Goal: Information Seeking & Learning: Check status

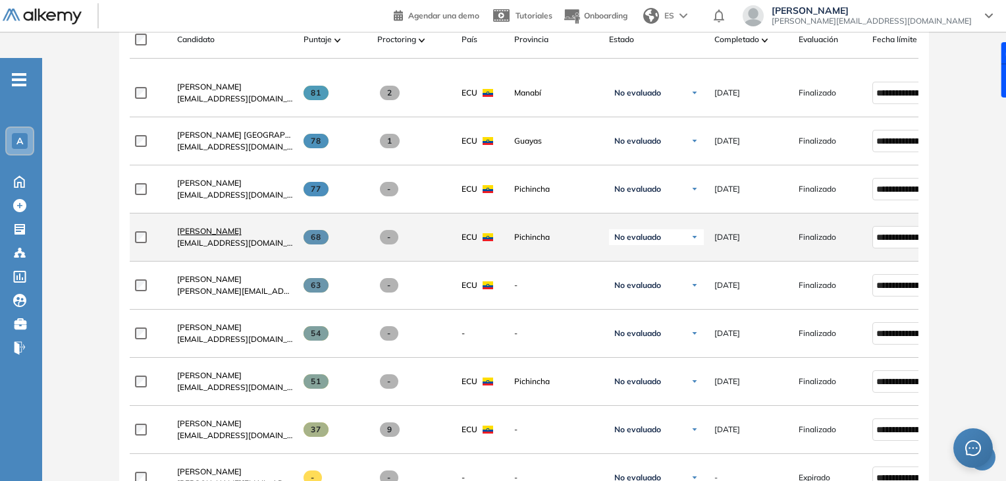
scroll to position [452, 0]
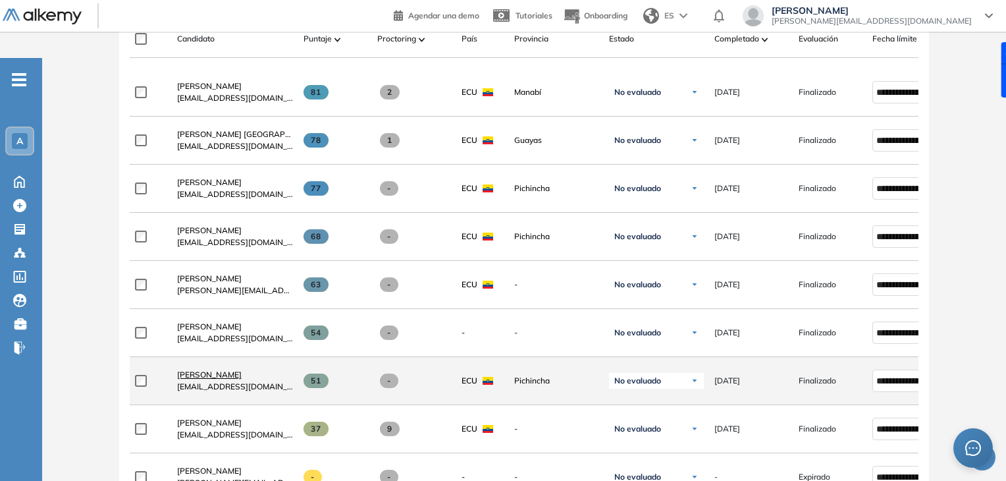
click at [223, 369] on span "[PERSON_NAME]" at bounding box center [209, 374] width 65 height 10
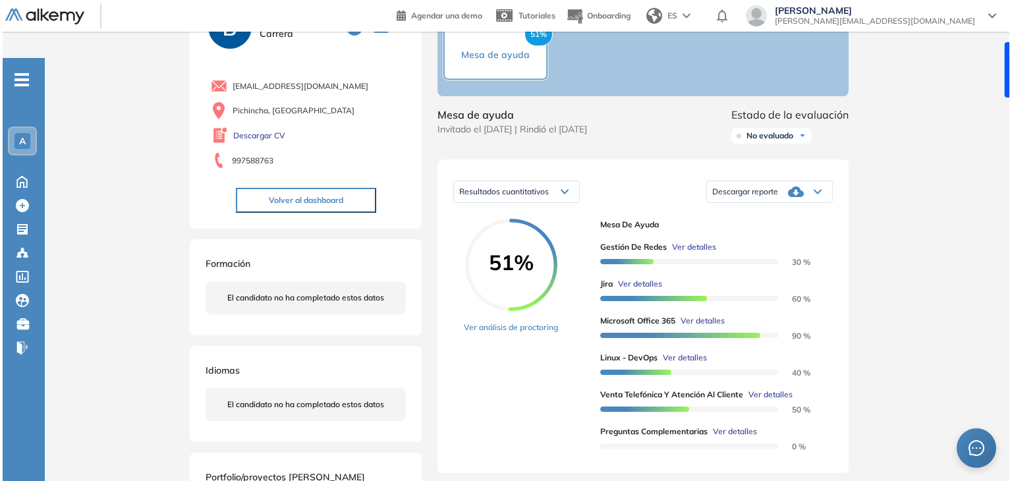
scroll to position [105, 0]
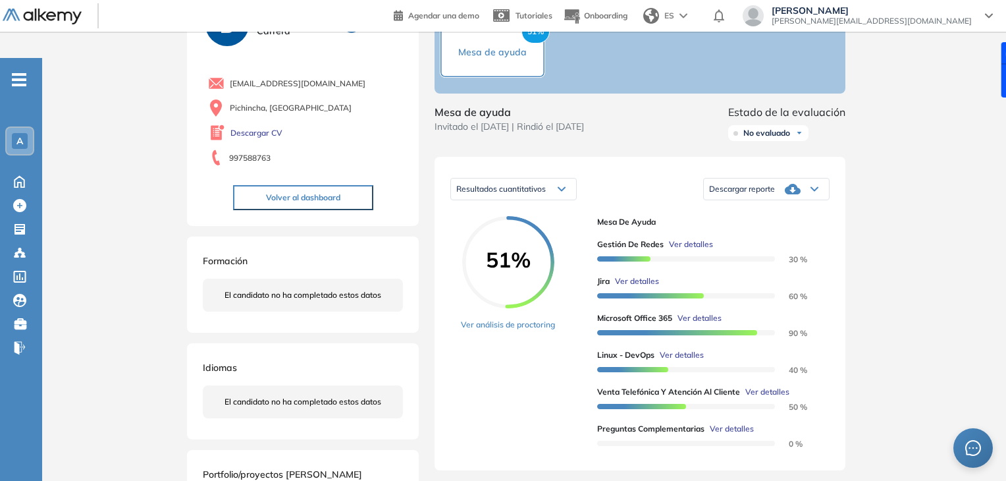
click at [767, 386] on span "Ver detalles" at bounding box center [767, 392] width 44 height 12
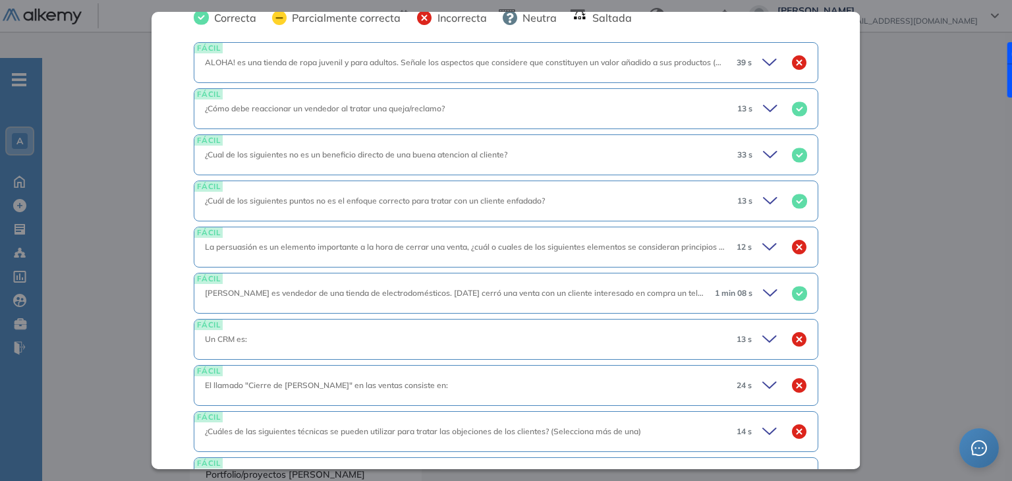
scroll to position [595, 0]
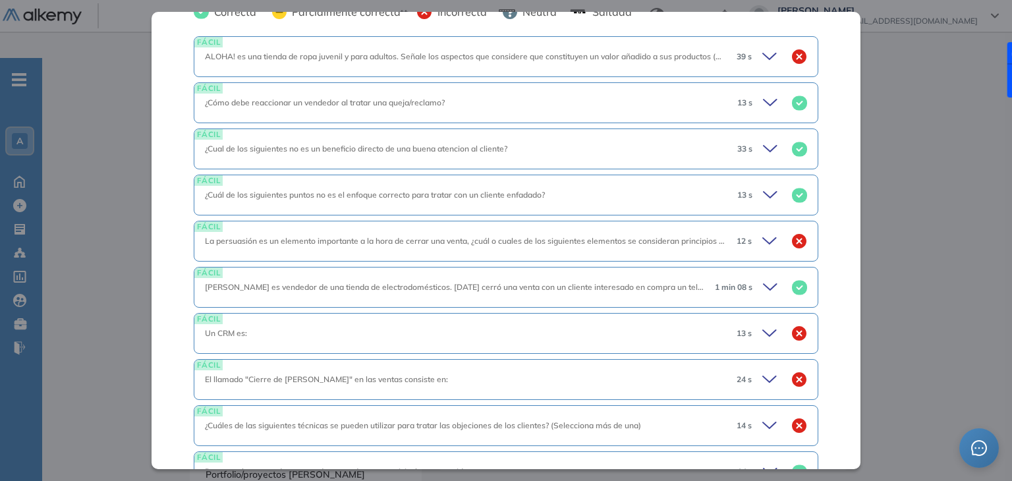
click at [762, 324] on icon at bounding box center [771, 333] width 18 height 18
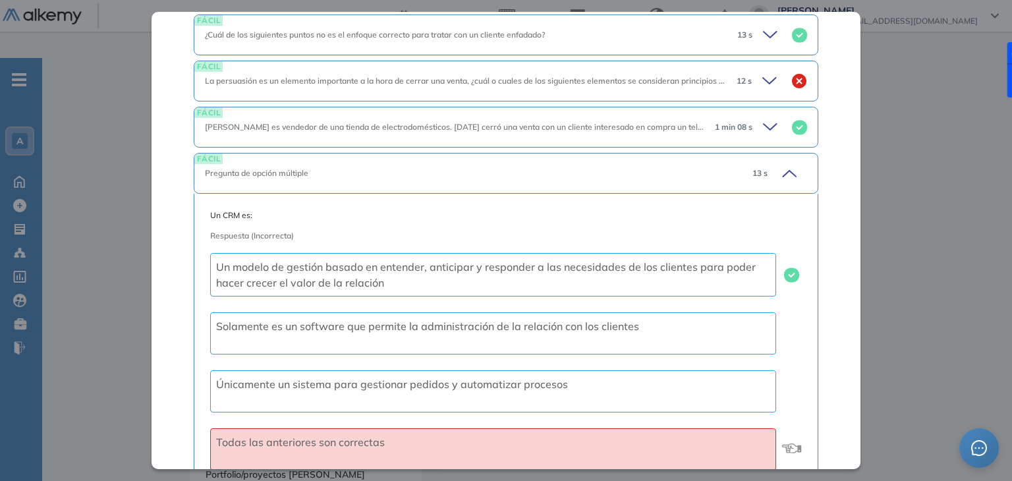
scroll to position [583, 0]
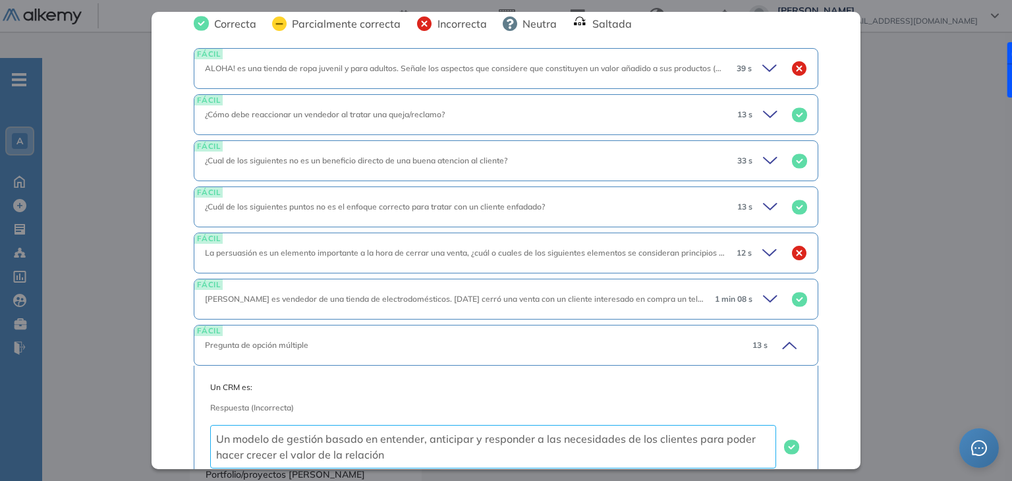
click at [751, 244] on div "12 s" at bounding box center [766, 253] width 81 height 18
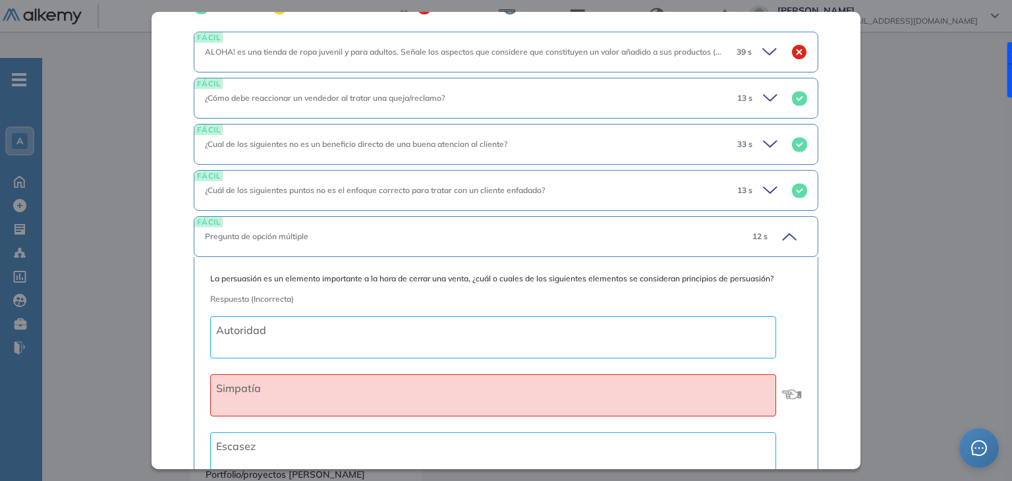
scroll to position [599, 0]
click at [780, 228] on icon at bounding box center [787, 237] width 18 height 18
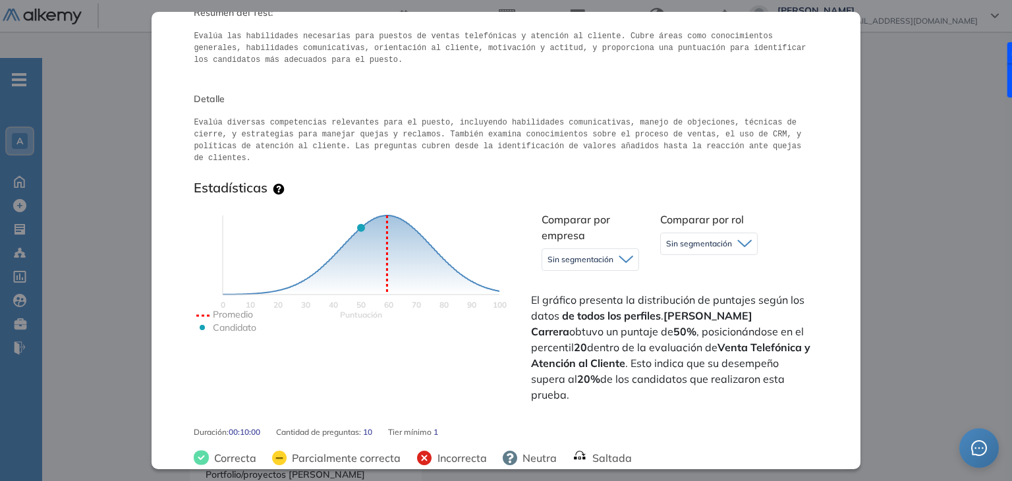
scroll to position [92, 0]
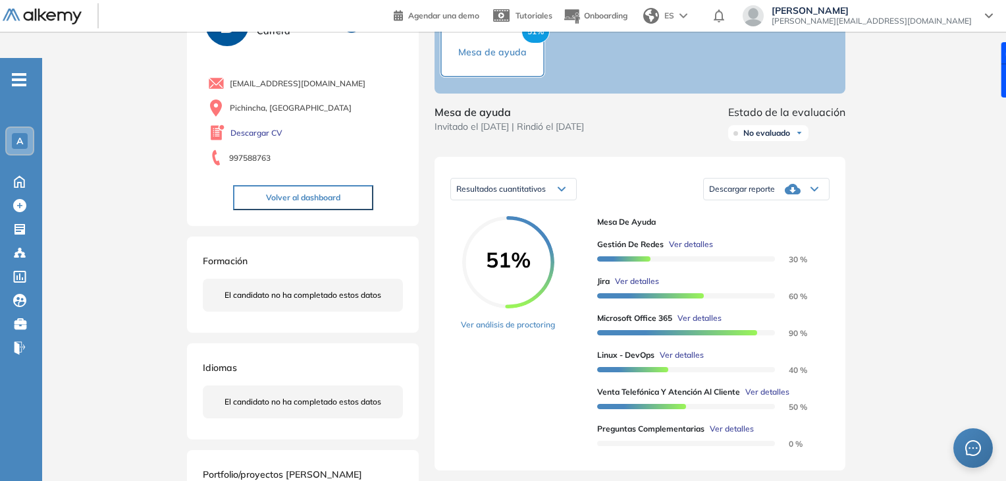
click at [645, 275] on span "Ver detalles" at bounding box center [637, 281] width 44 height 12
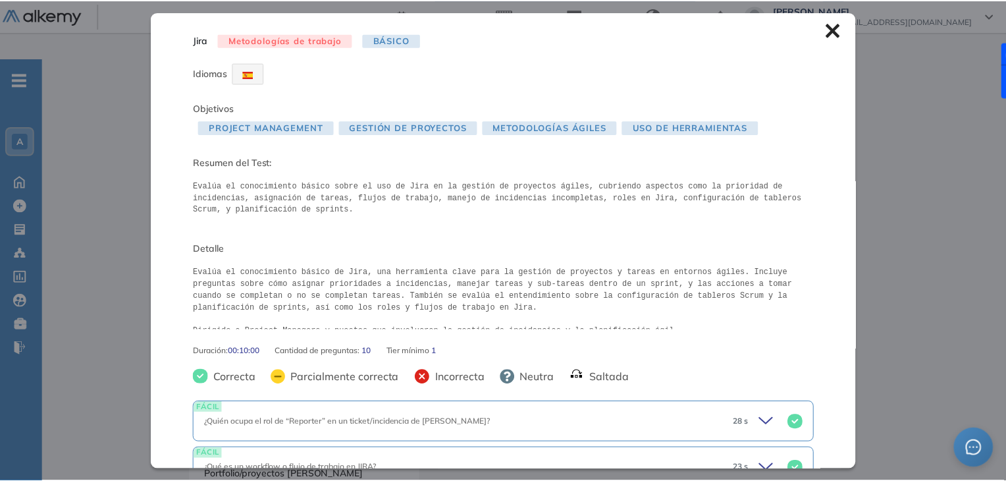
scroll to position [3, 0]
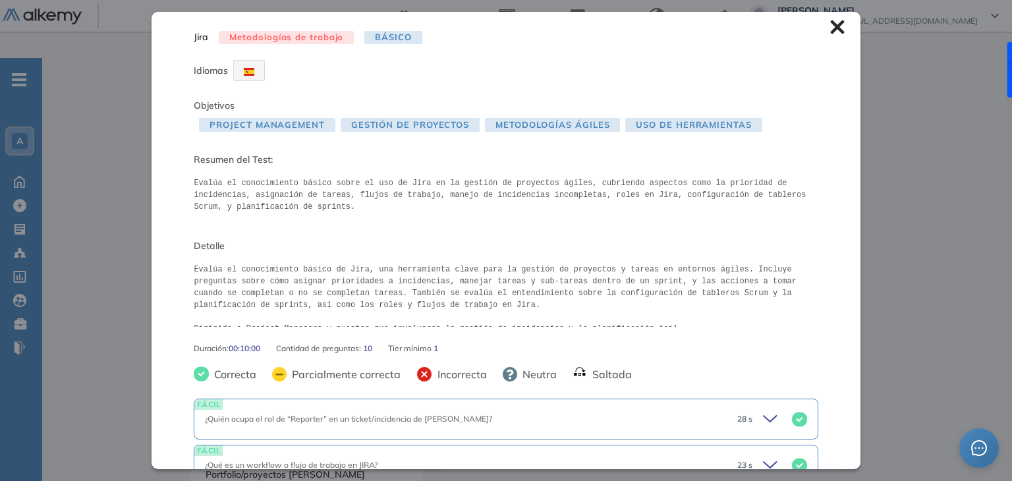
click at [830, 27] on icon at bounding box center [837, 27] width 14 height 14
click at [735, 27] on div at bounding box center [724, 16] width 21 height 24
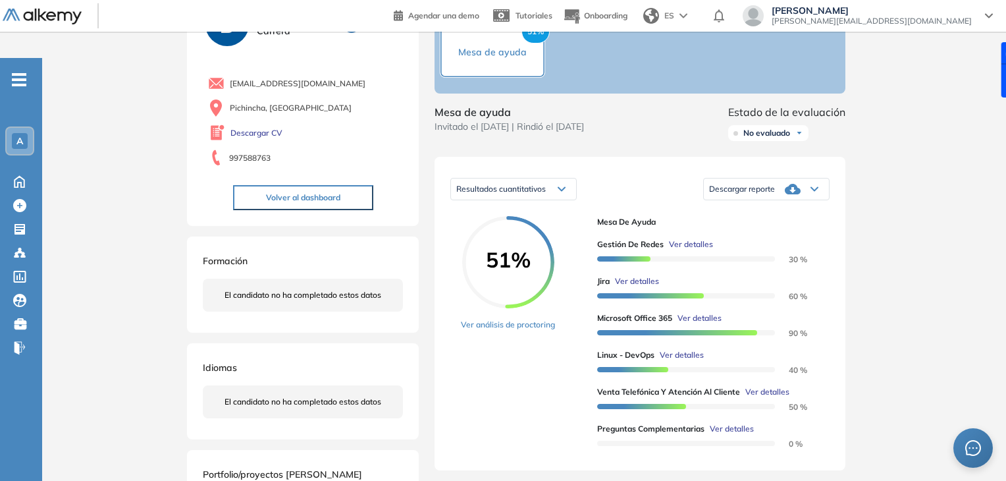
scroll to position [0, 0]
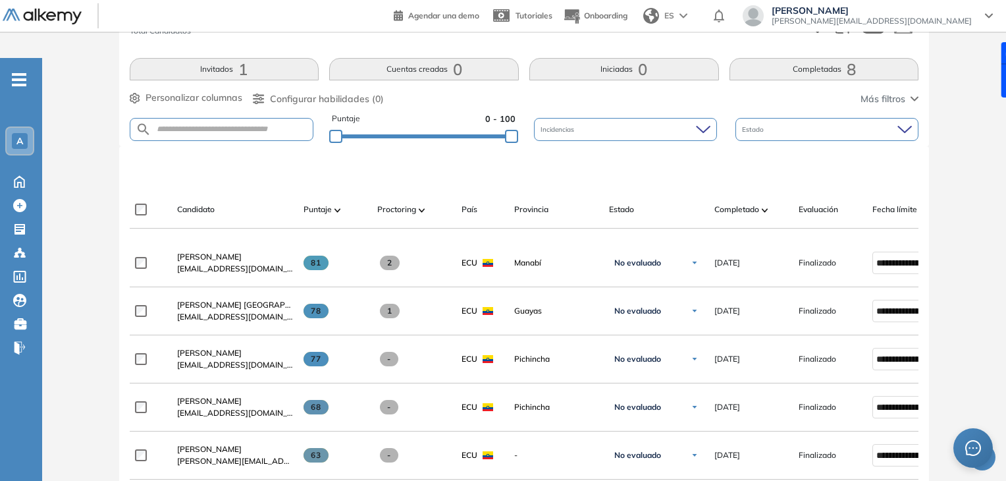
scroll to position [286, 0]
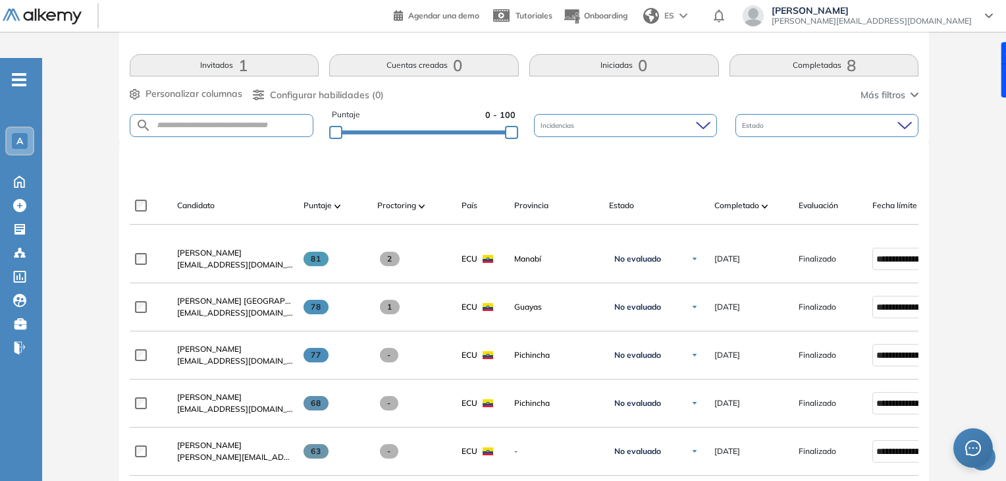
click at [107, 318] on div "Evaluación : Mesa de ayuda Abierta Ver evaluación Cerrar evaluación Dashboard E…" at bounding box center [524, 361] width 954 height 1127
click at [95, 385] on div "Evaluación : Mesa de ayuda Abierta Ver evaluación Cerrar evaluación Dashboard E…" at bounding box center [524, 361] width 954 height 1127
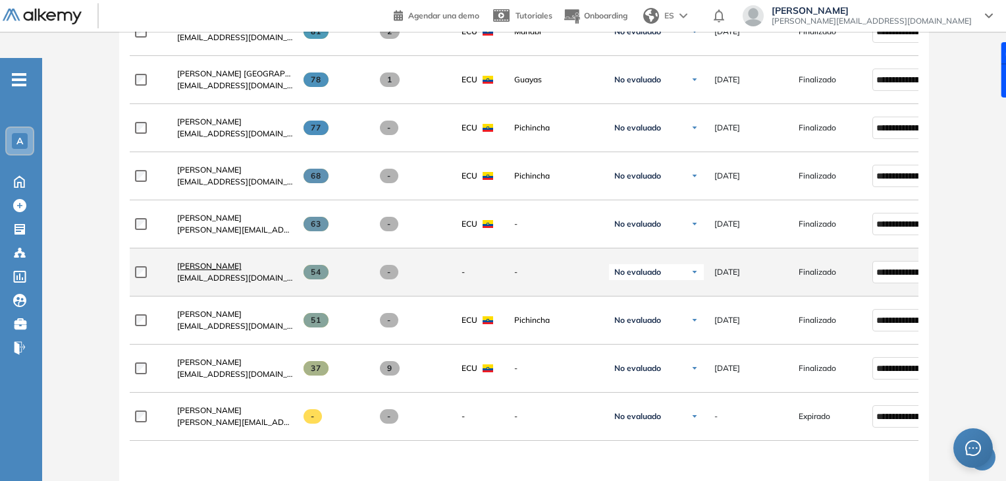
scroll to position [522, 0]
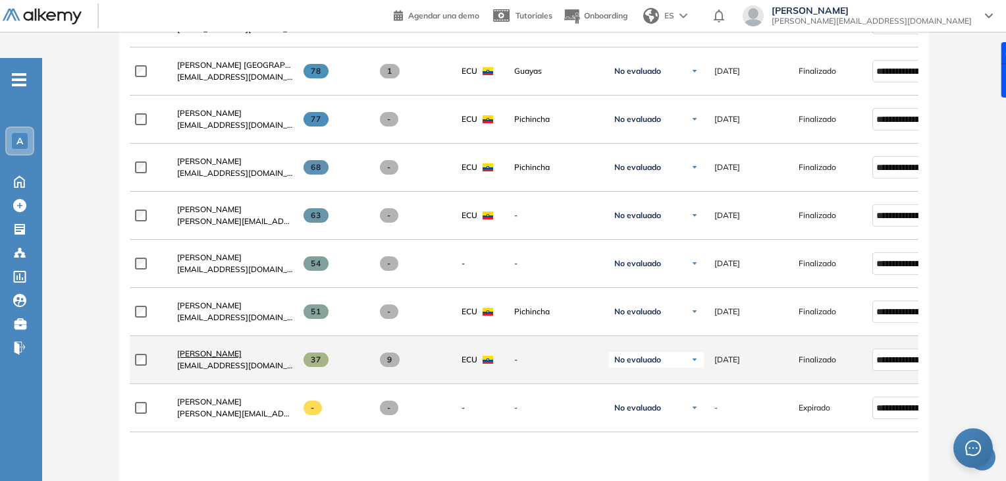
click at [215, 348] on span "[PERSON_NAME]" at bounding box center [209, 353] width 65 height 10
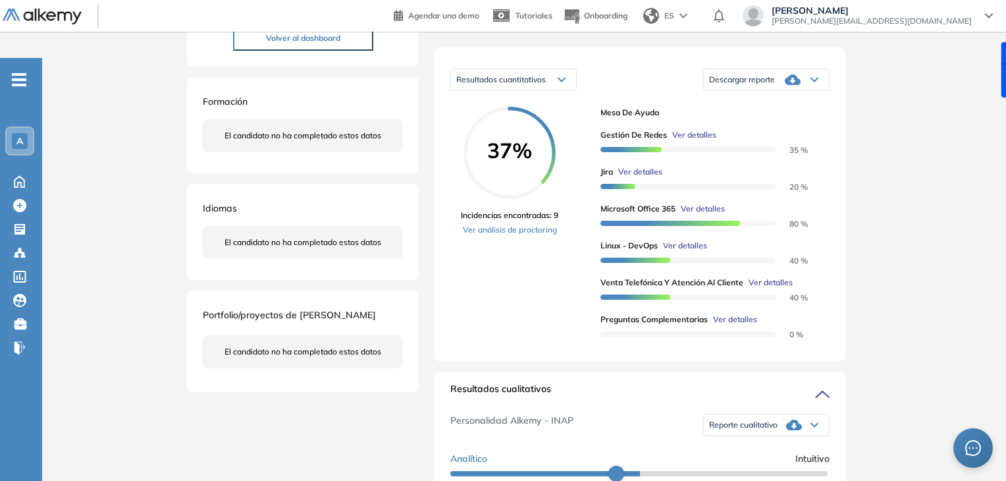
scroll to position [215, 0]
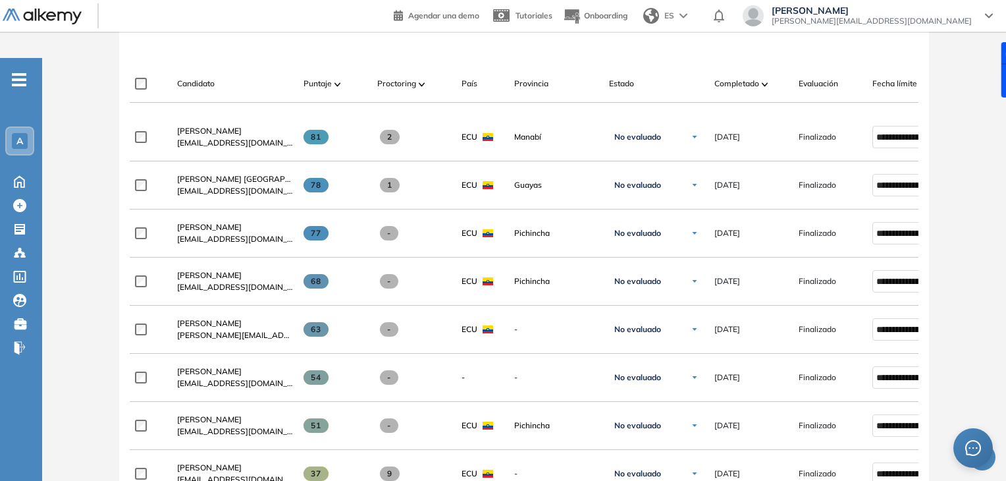
scroll to position [407, 0]
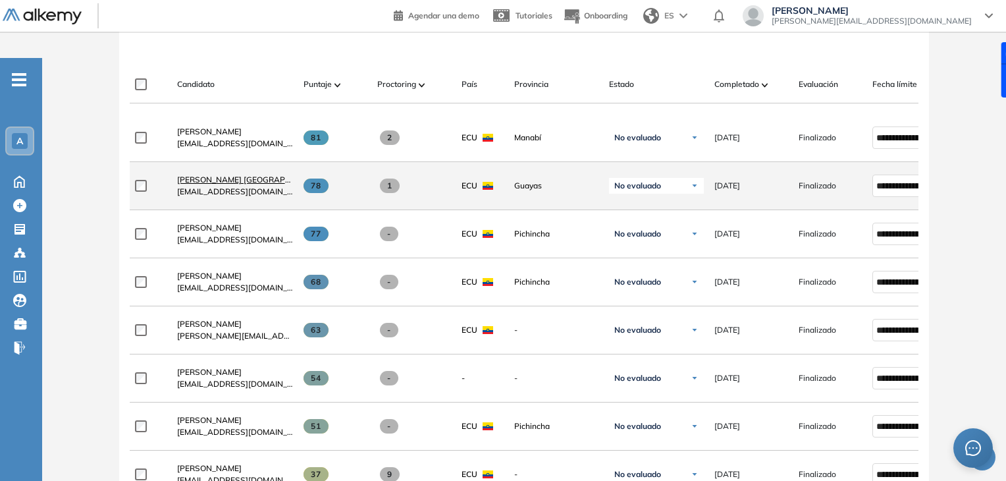
click at [263, 175] on span "[PERSON_NAME] [GEOGRAPHIC_DATA]" at bounding box center [251, 180] width 149 height 10
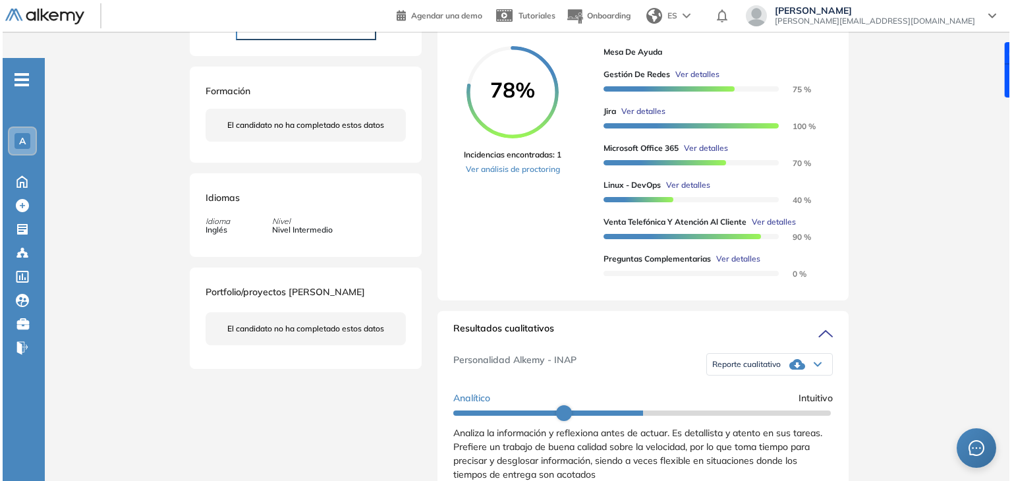
scroll to position [276, 0]
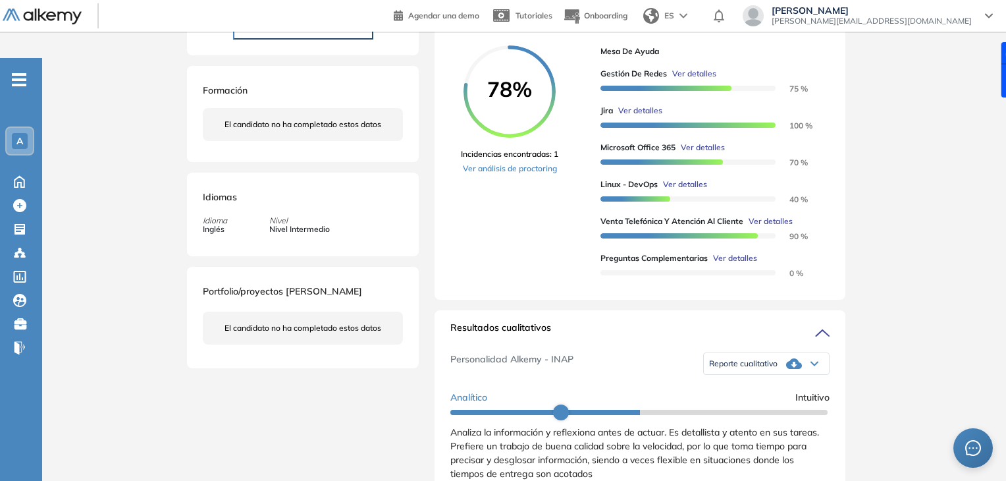
click at [643, 105] on span "Ver detalles" at bounding box center [640, 111] width 44 height 12
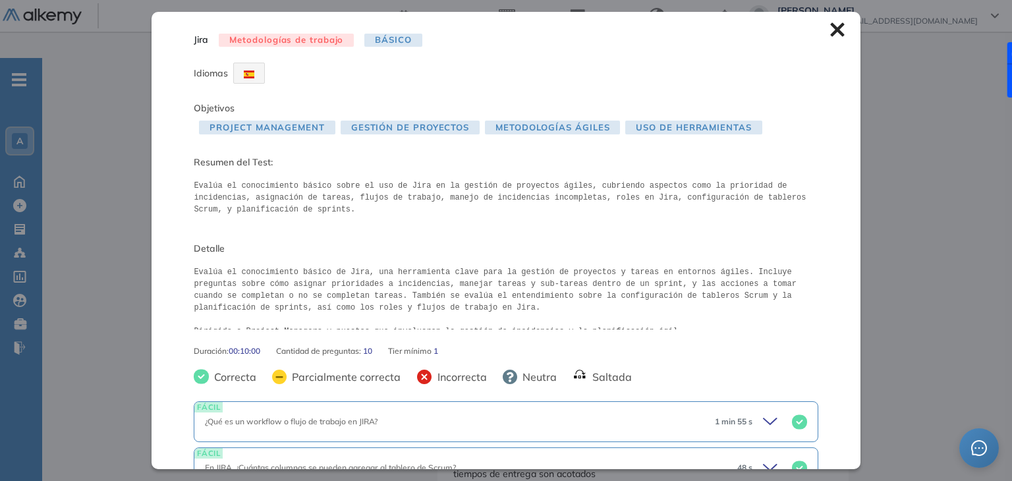
scroll to position [155, 0]
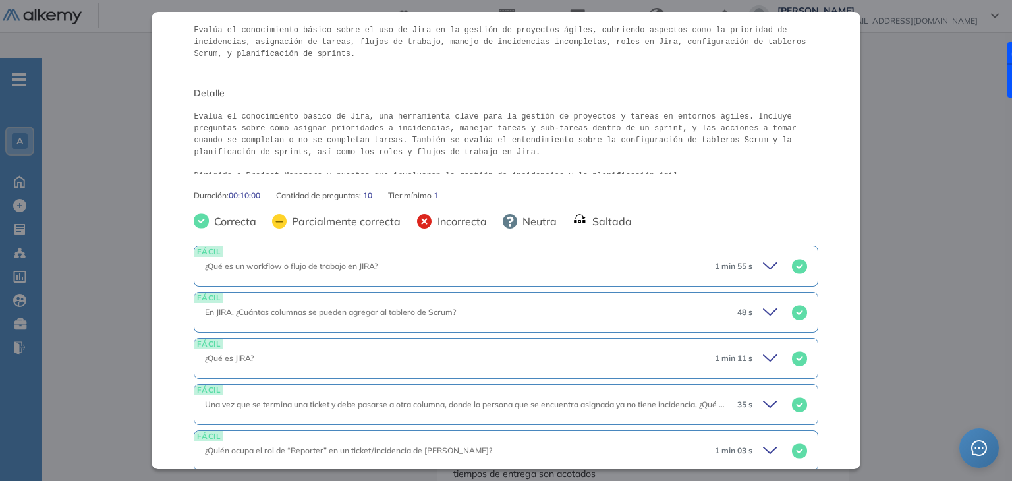
click at [763, 313] on icon at bounding box center [772, 312] width 18 height 18
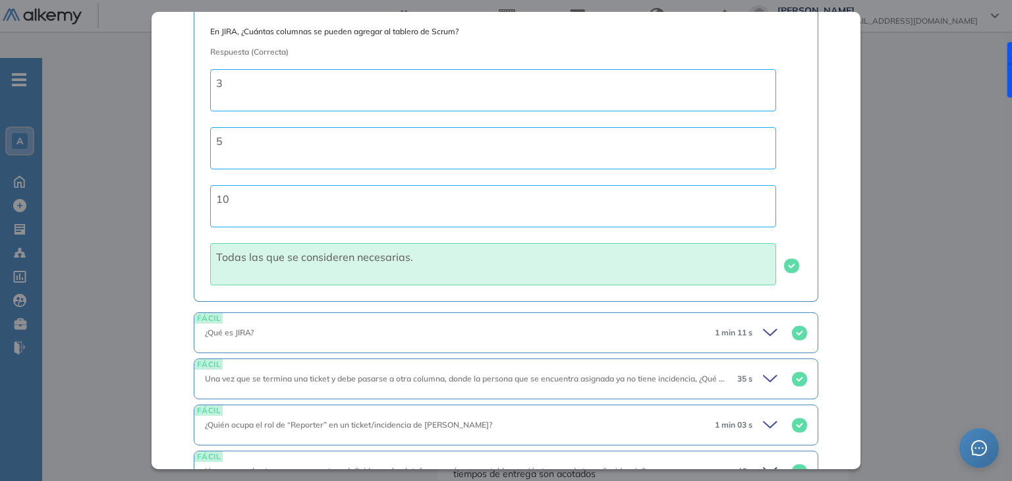
scroll to position [477, 0]
click at [763, 333] on icon at bounding box center [772, 334] width 18 height 18
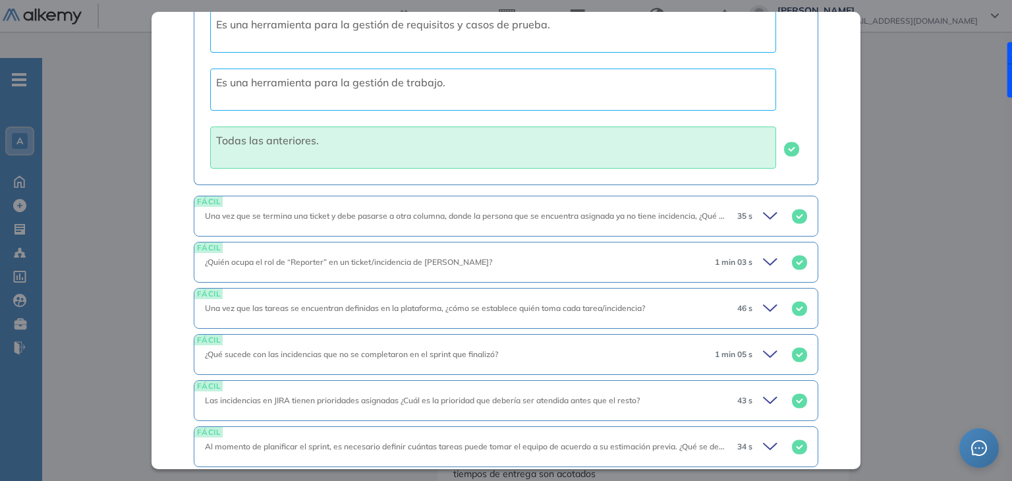
scroll to position [943, 0]
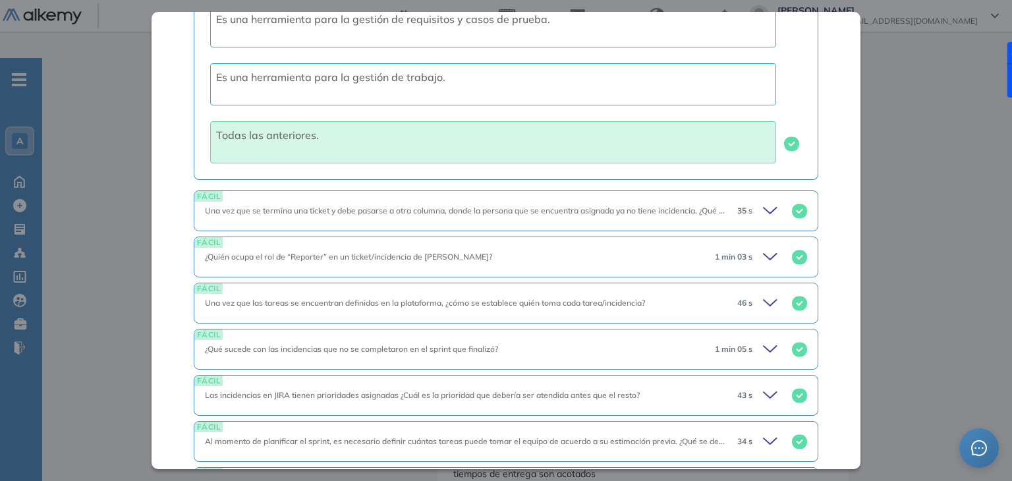
click at [764, 256] on icon at bounding box center [772, 257] width 18 height 18
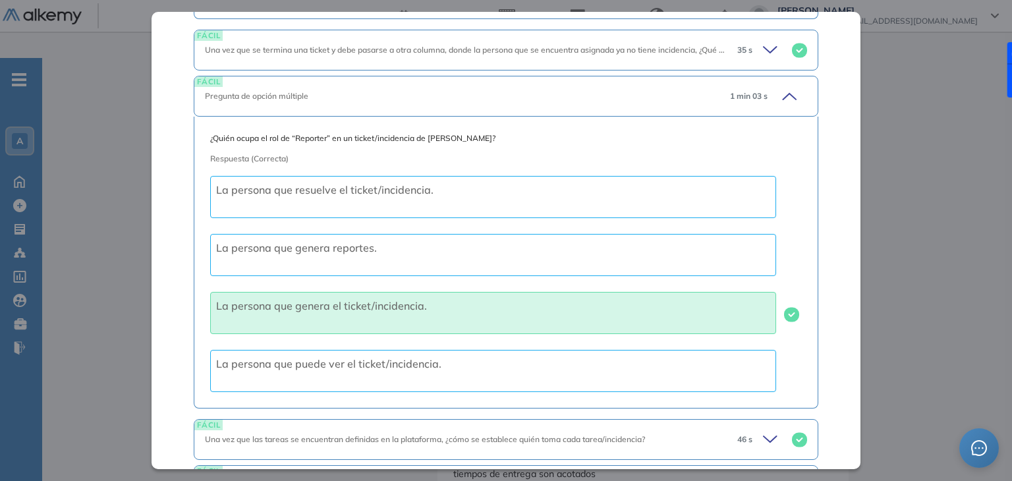
scroll to position [1104, 0]
click at [767, 101] on div "1 min 03 s" at bounding box center [763, 96] width 88 height 18
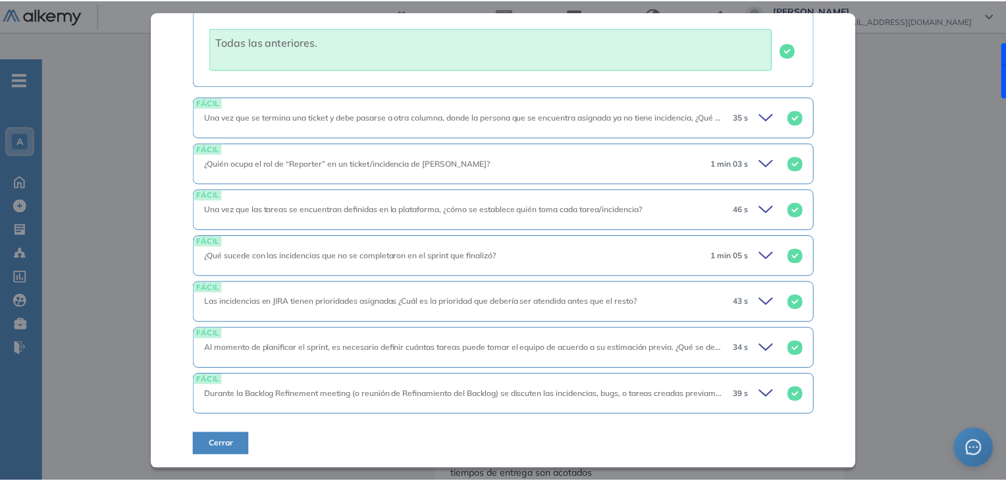
scroll to position [1033, 0]
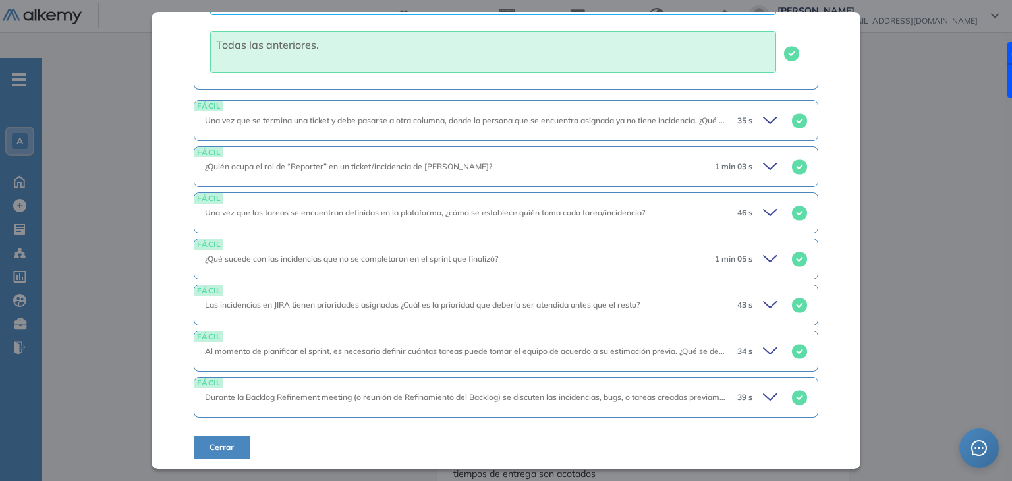
click at [959, 389] on div "Inicio Alkymetrics Evaluaciones Dashboard Candidato Jira Metodologías de trabaj…" at bounding box center [526, 468] width 969 height 1372
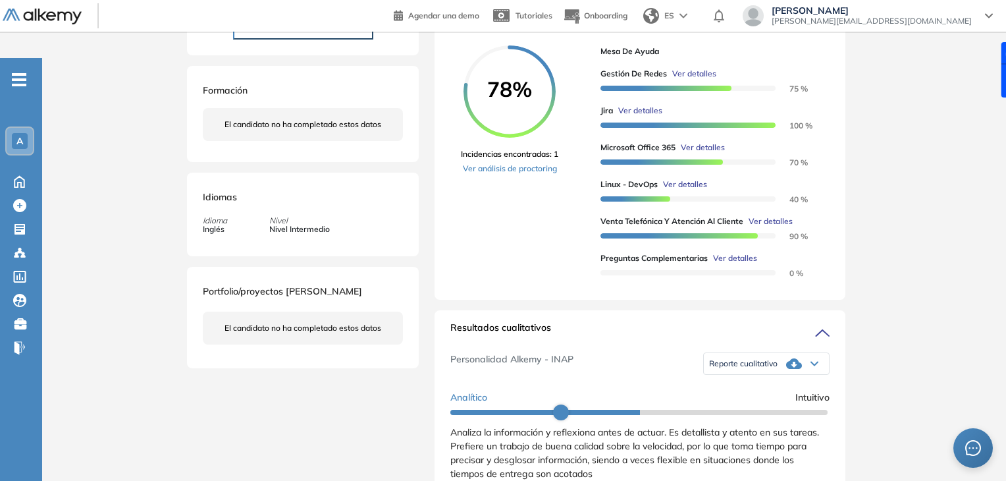
scroll to position [727, 0]
click at [494, 163] on link "Ver análisis de proctoring" at bounding box center [509, 169] width 97 height 12
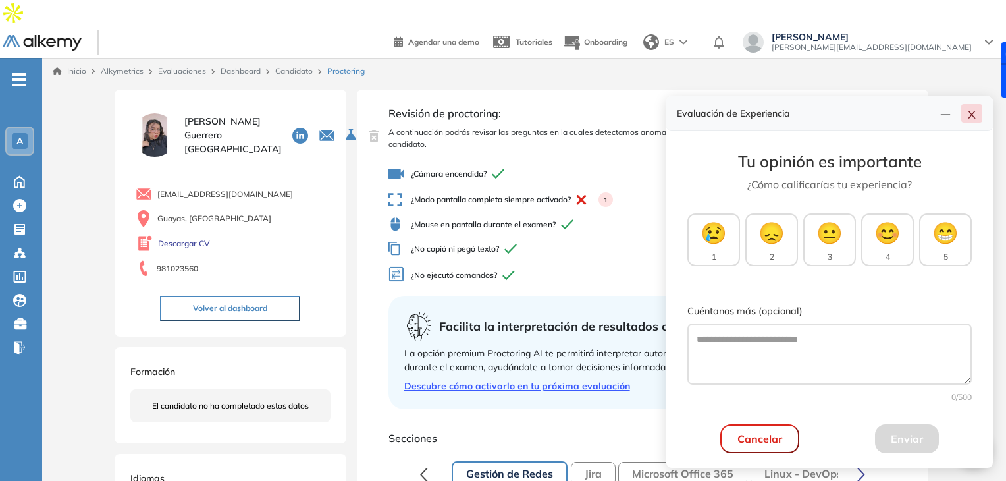
click at [977, 119] on button "button" at bounding box center [971, 113] width 21 height 18
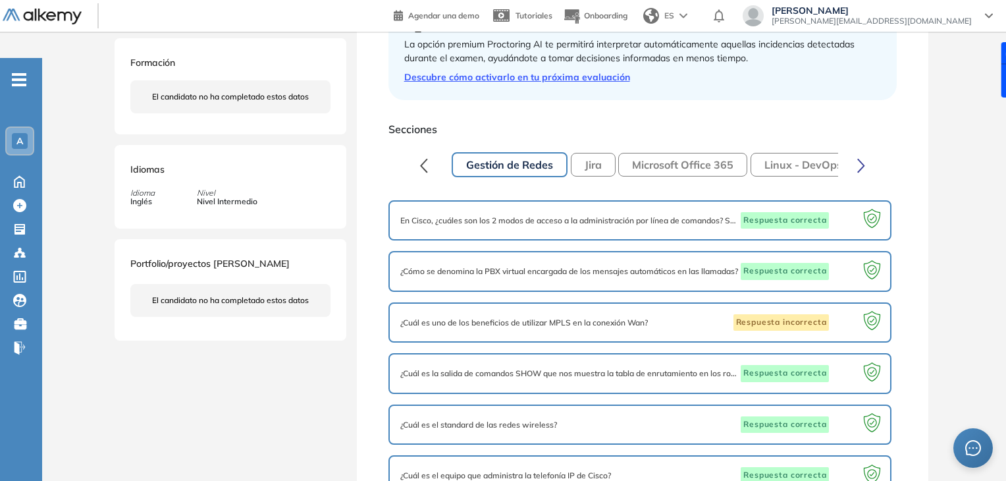
scroll to position [308, 0]
click at [584, 153] on button "Jira" at bounding box center [593, 165] width 45 height 24
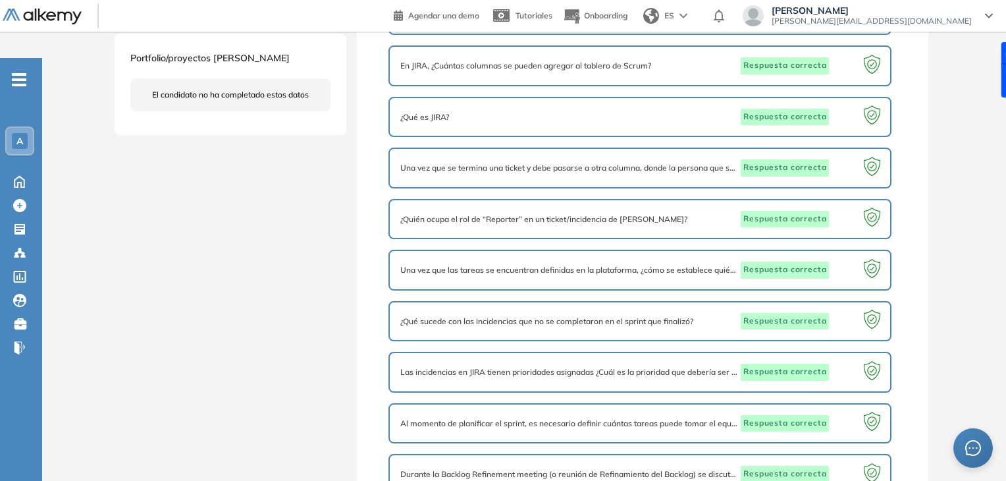
scroll to position [150, 0]
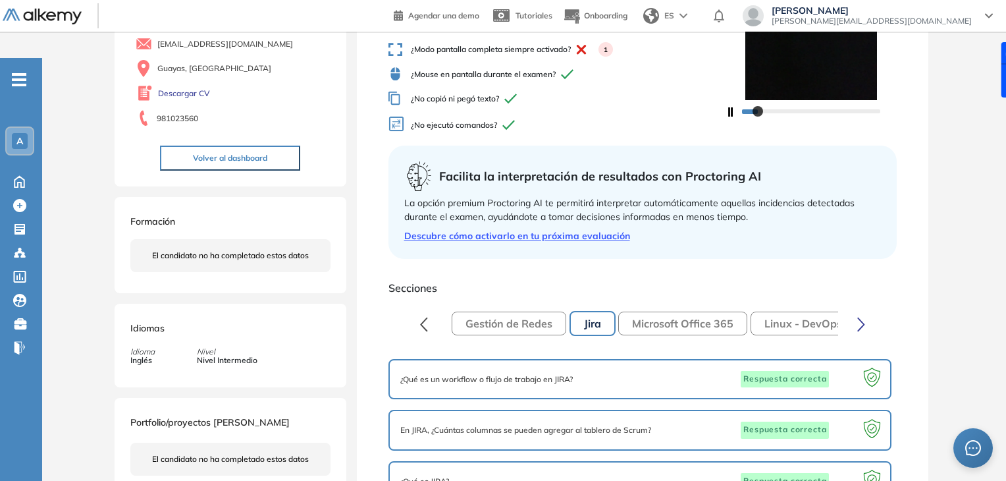
click at [680, 311] on button "Microsoft Office 365" at bounding box center [682, 323] width 129 height 24
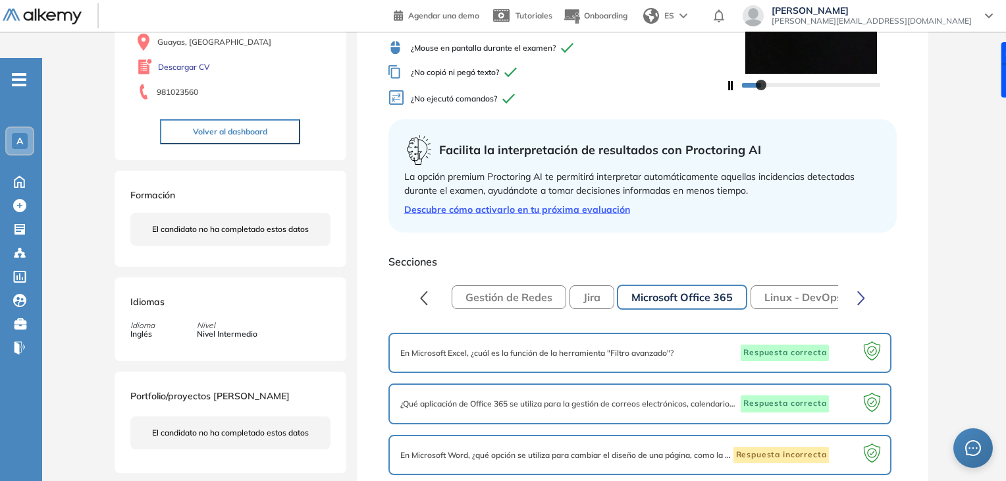
scroll to position [176, 0]
click at [768, 285] on button "Linux - DevOps" at bounding box center [803, 297] width 105 height 24
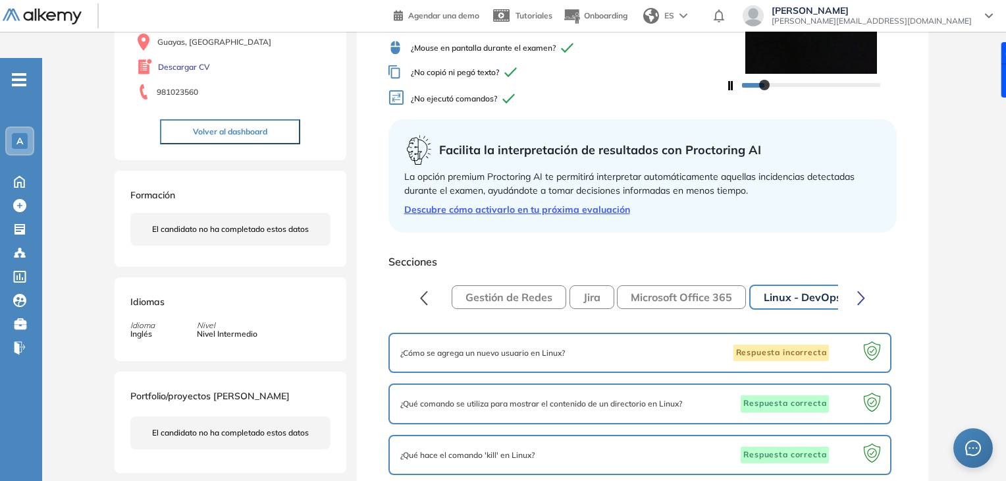
scroll to position [213, 0]
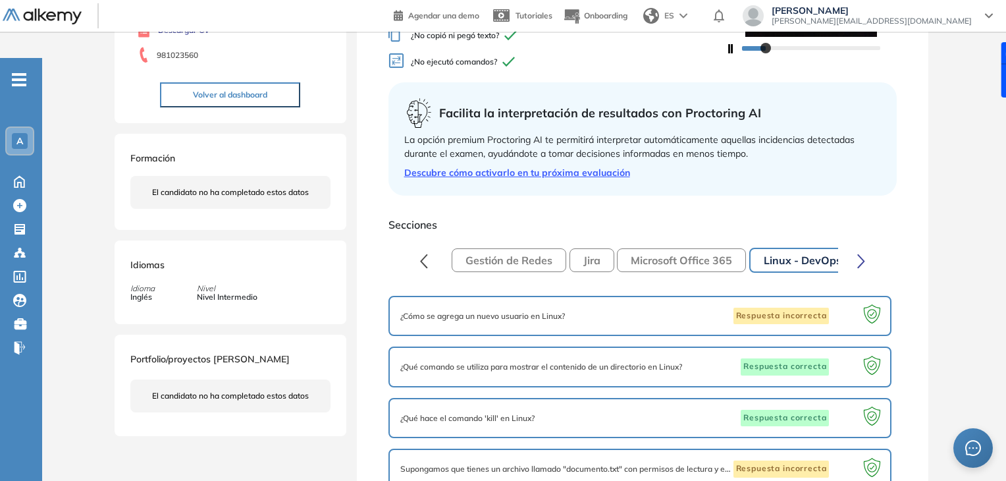
click at [864, 247] on button "button" at bounding box center [861, 260] width 25 height 26
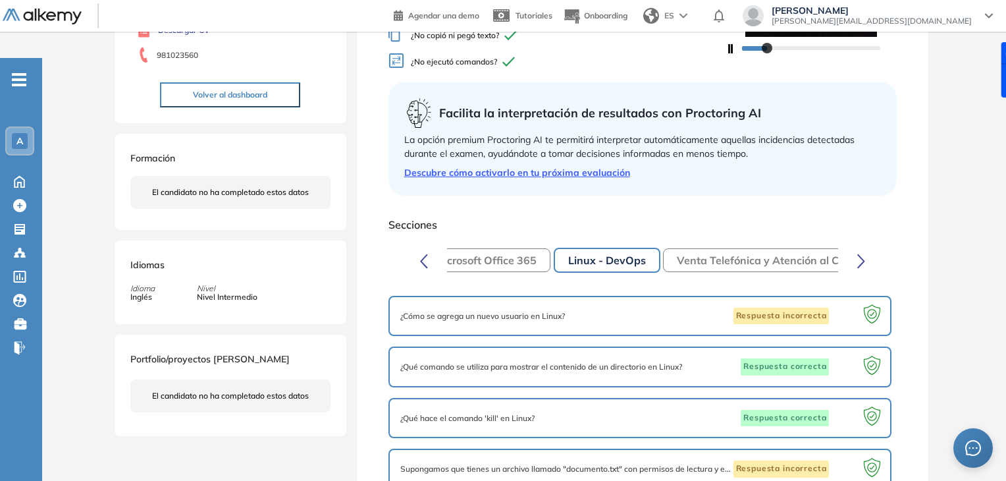
click at [864, 247] on button "button" at bounding box center [861, 260] width 25 height 26
click at [585, 248] on button "Venta Telefónica y Atención al Cliente" at bounding box center [575, 260] width 217 height 24
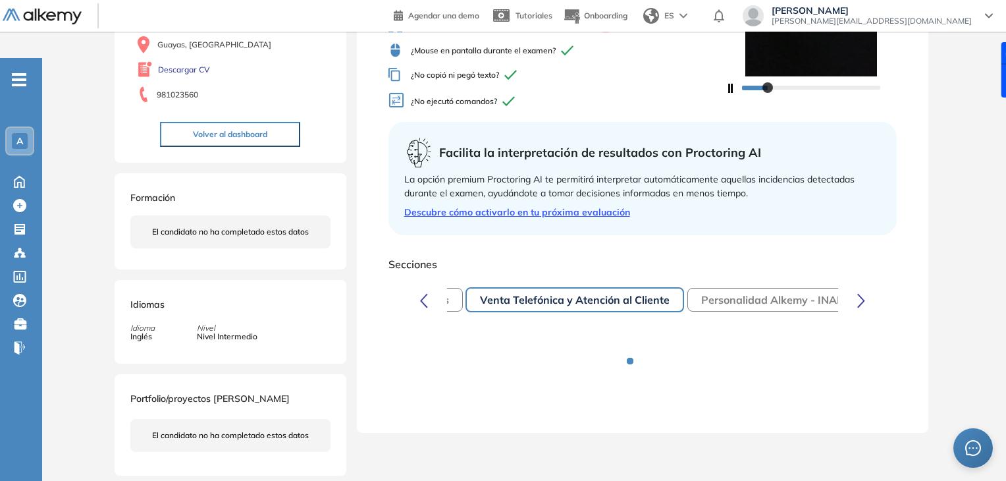
scroll to position [153, 0]
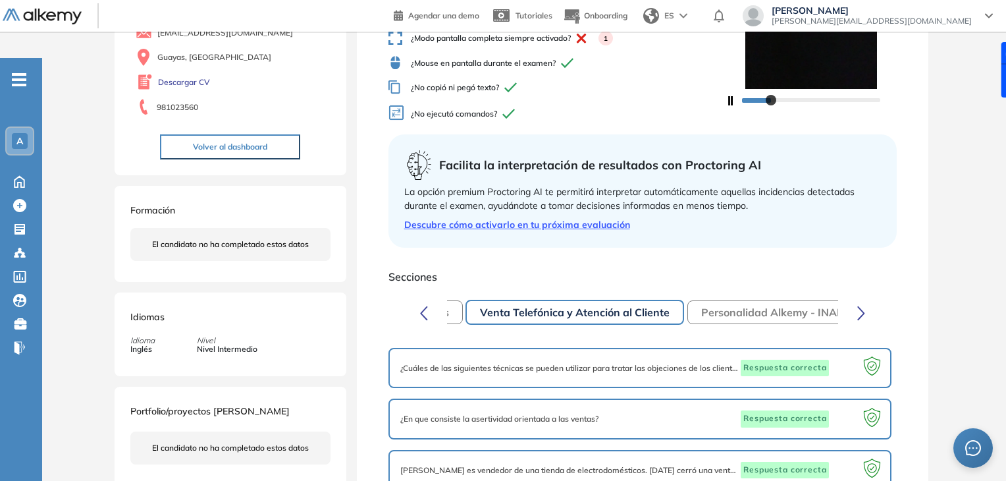
click at [714, 300] on button "Personalidad Alkemy - INAP" at bounding box center [773, 312] width 171 height 24
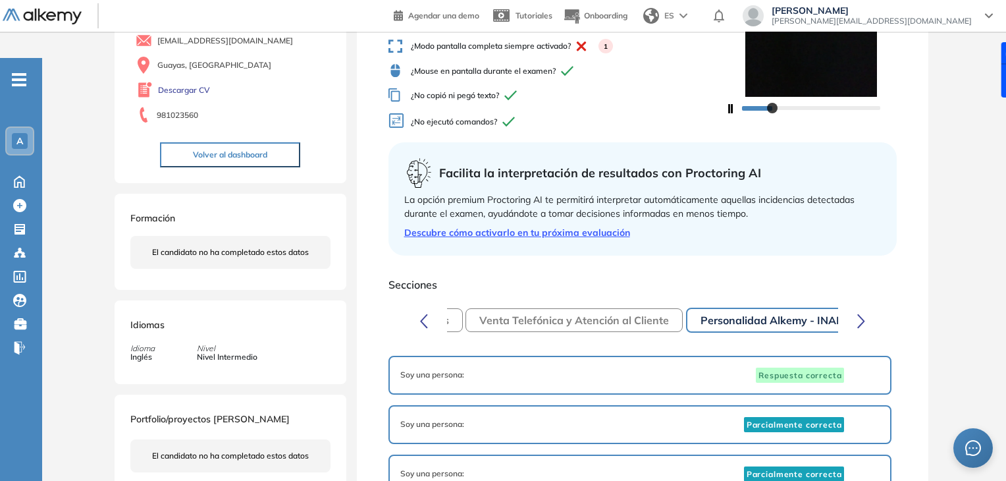
scroll to position [161, 0]
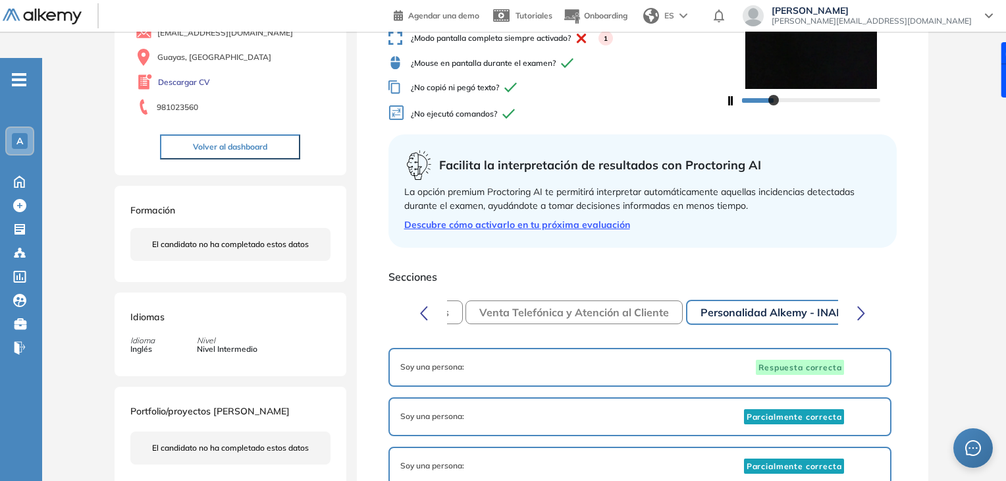
click at [872, 298] on div "Gestión de Redes Jira Microsoft Office 365 Linux - DevOps Venta Telefónica y At…" at bounding box center [643, 312] width 462 height 29
click at [861, 306] on icon "button" at bounding box center [861, 312] width 6 height 13
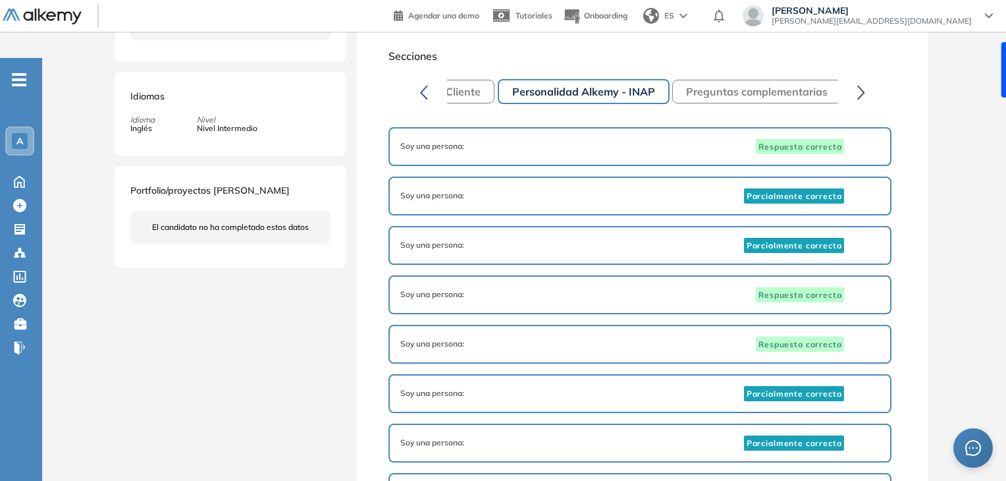
scroll to position [379, 0]
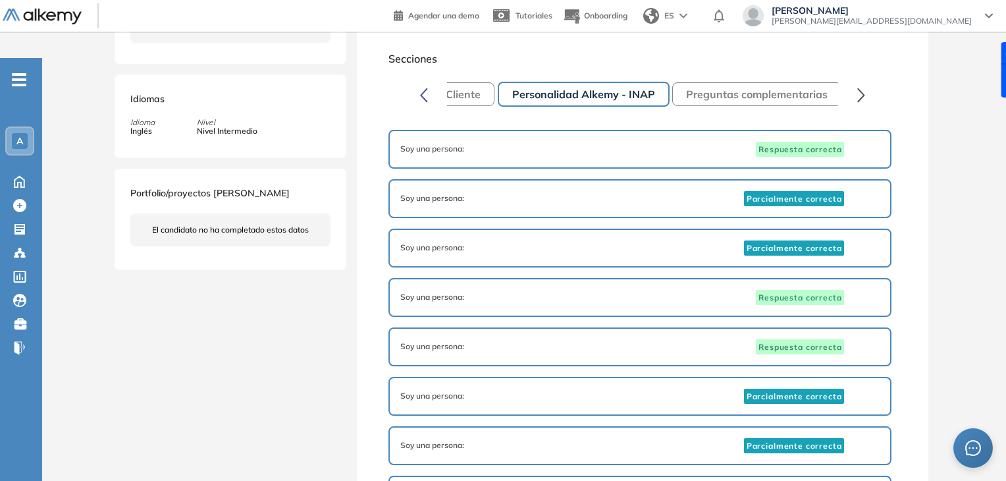
click at [774, 82] on button "Preguntas complementarias" at bounding box center [756, 94] width 169 height 24
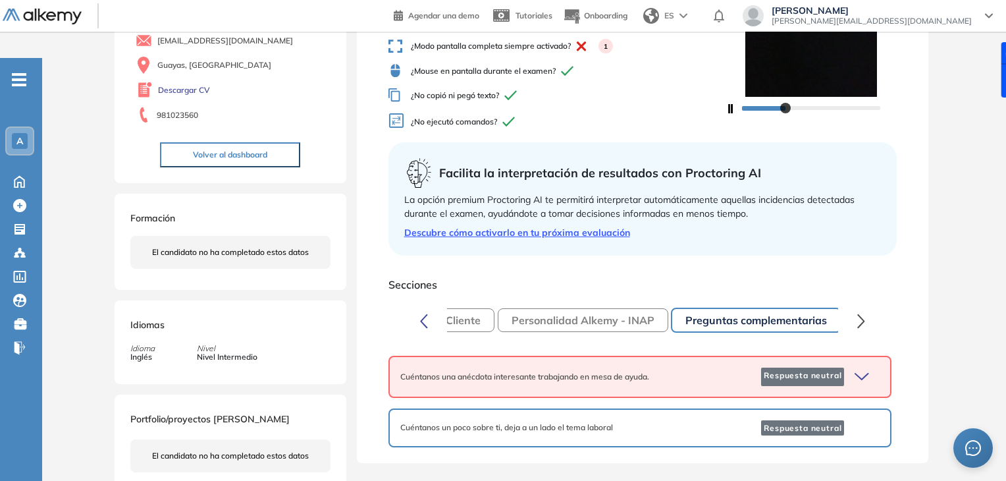
scroll to position [0, 0]
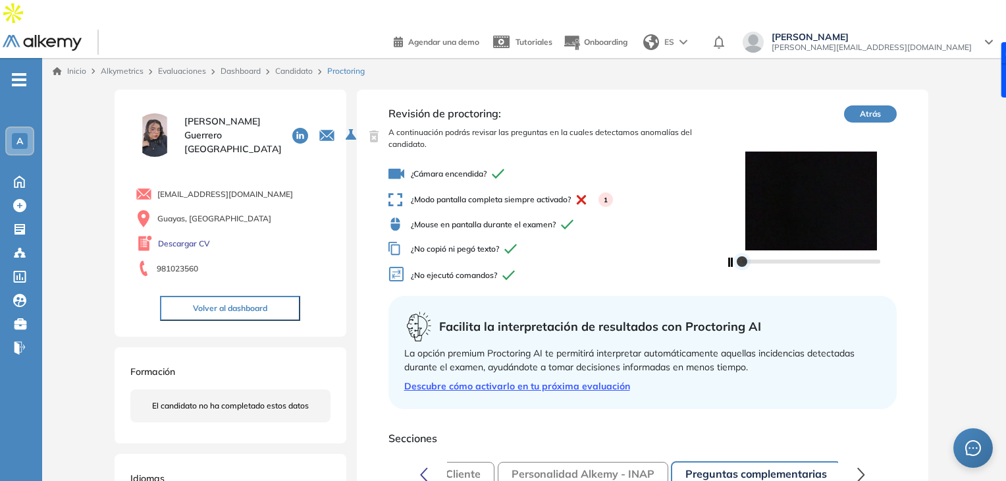
drag, startPoint x: 789, startPoint y: 236, endPoint x: 736, endPoint y: 238, distance: 53.4
click at [737, 256] on div at bounding box center [742, 261] width 11 height 11
click at [770, 164] on img at bounding box center [811, 200] width 171 height 99
click at [808, 257] on div at bounding box center [811, 261] width 138 height 8
click at [822, 257] on div at bounding box center [811, 261] width 138 height 8
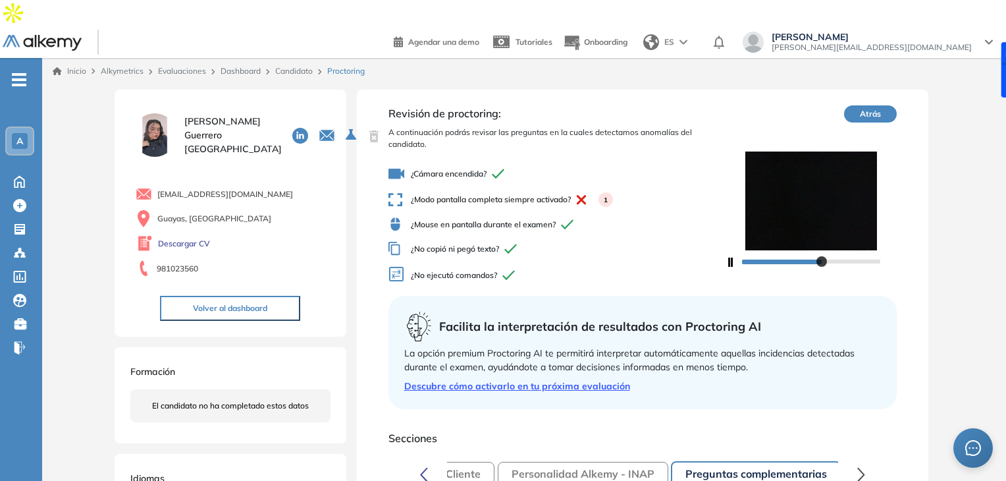
click at [854, 257] on div at bounding box center [811, 261] width 138 height 8
click at [829, 257] on div at bounding box center [811, 261] width 138 height 8
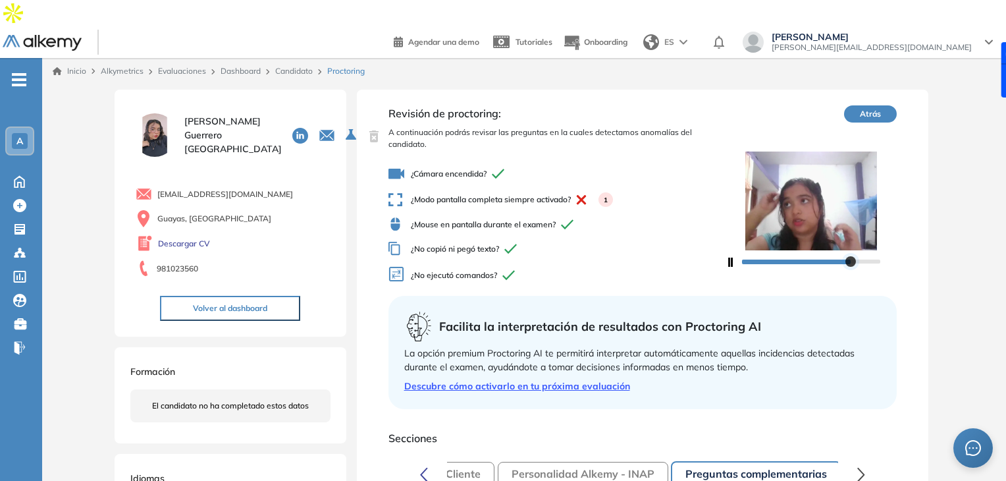
drag, startPoint x: 824, startPoint y: 236, endPoint x: 848, endPoint y: 236, distance: 23.7
click at [848, 256] on div at bounding box center [851, 261] width 11 height 11
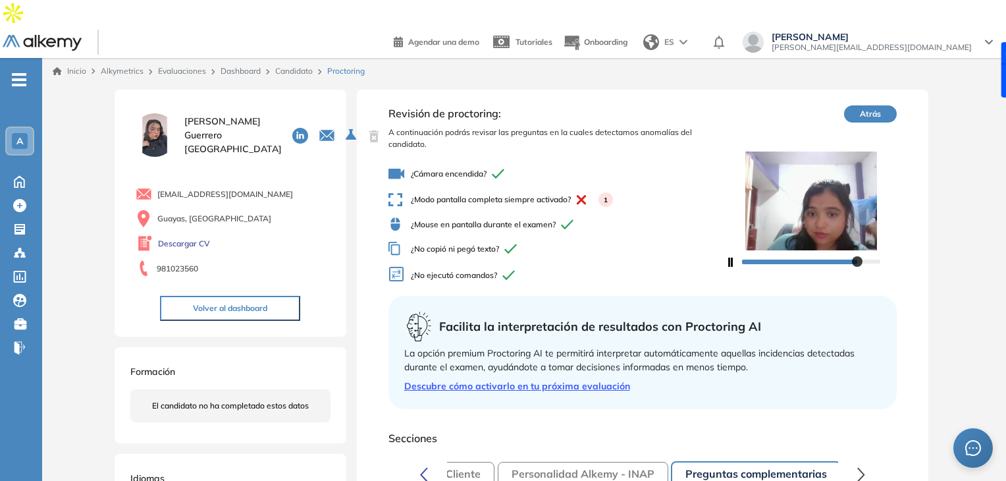
click at [825, 264] on div "Revisión de proctoring: A continuación podrás revisar las preguntas en la cuale…" at bounding box center [643, 353] width 572 height 527
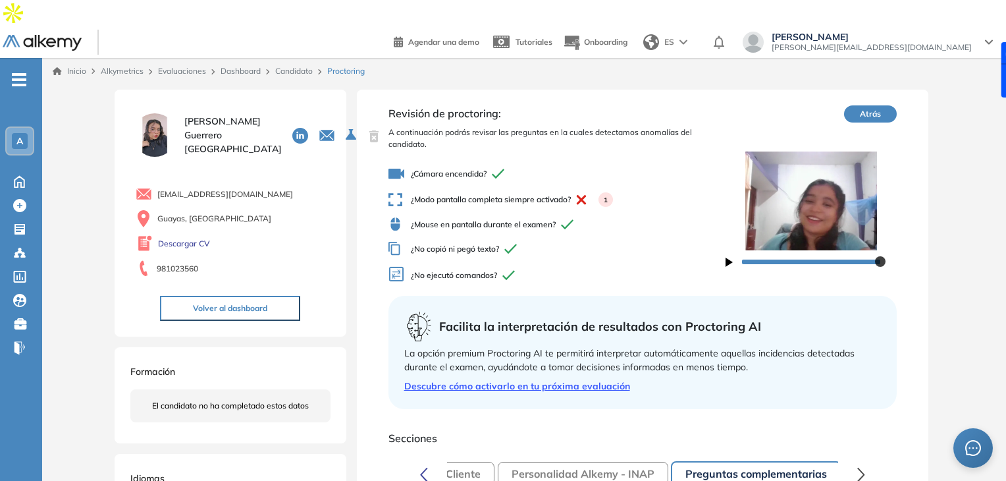
click at [727, 257] on icon "button" at bounding box center [729, 261] width 7 height 9
